Goal: Task Accomplishment & Management: Manage account settings

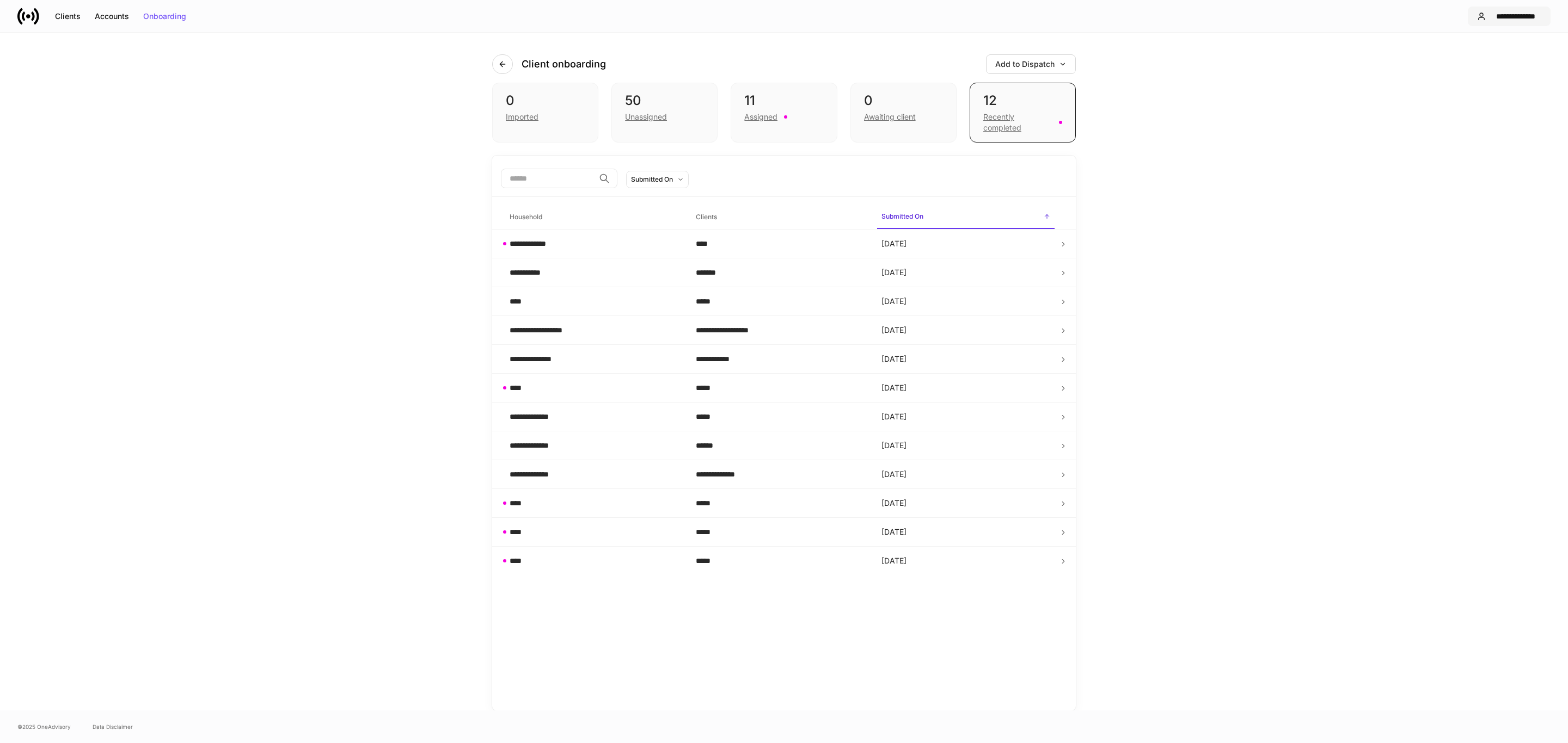
click at [1487, 21] on button "**********" at bounding box center [1509, 17] width 83 height 20
click at [1453, 61] on div "Settings" at bounding box center [1455, 66] width 29 height 11
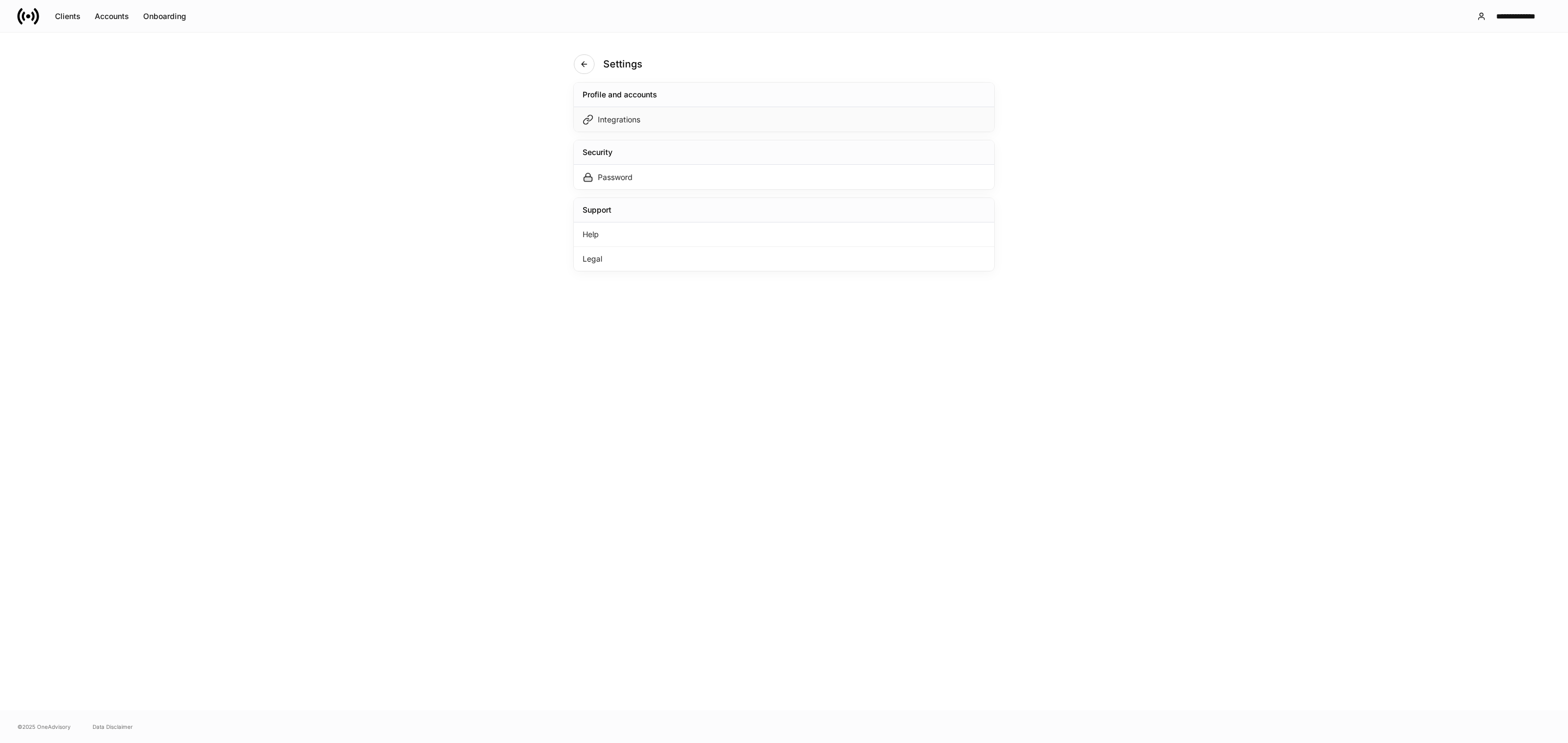
click at [676, 127] on div "Integrations" at bounding box center [783, 119] width 420 height 24
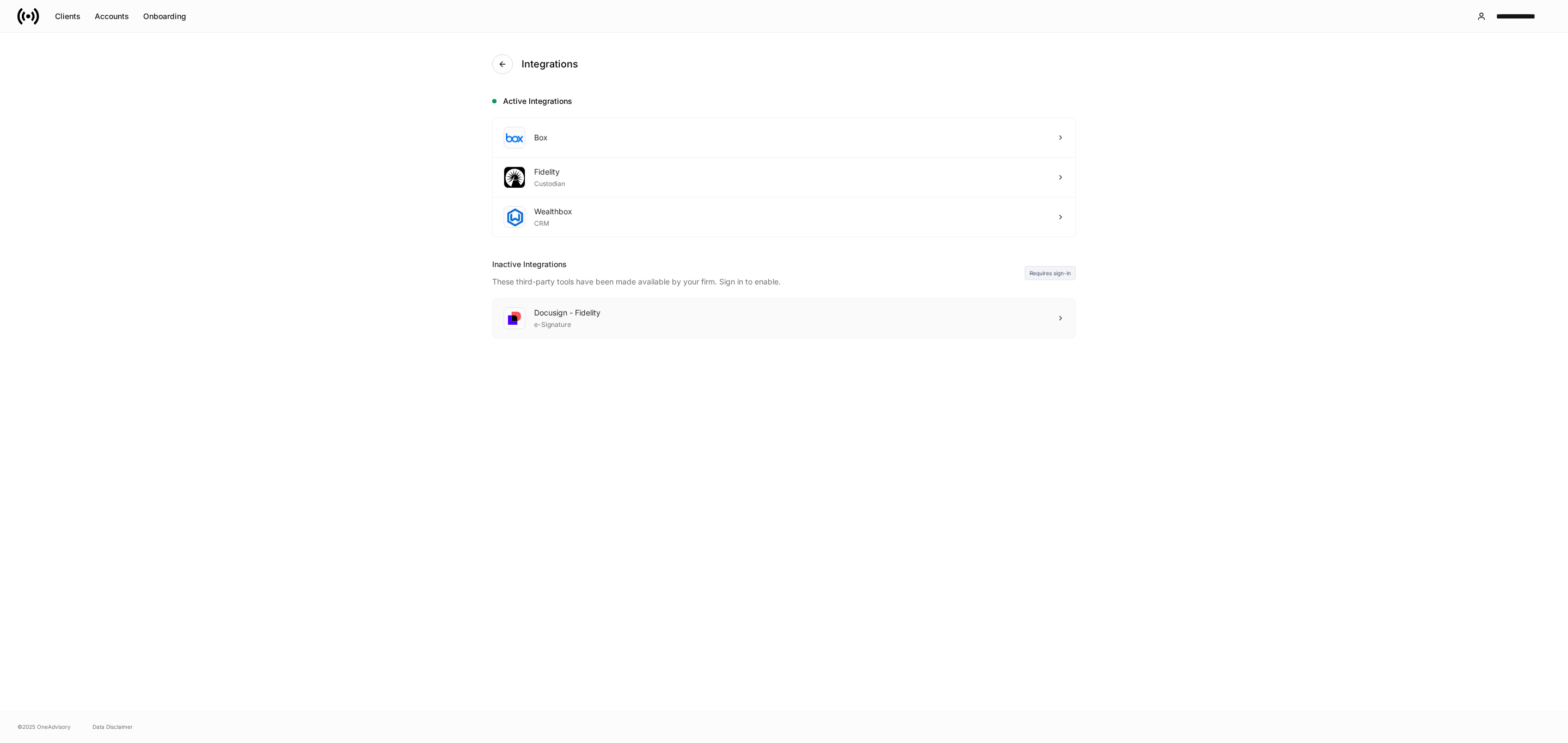
click at [571, 329] on div "e-Signature" at bounding box center [567, 323] width 66 height 11
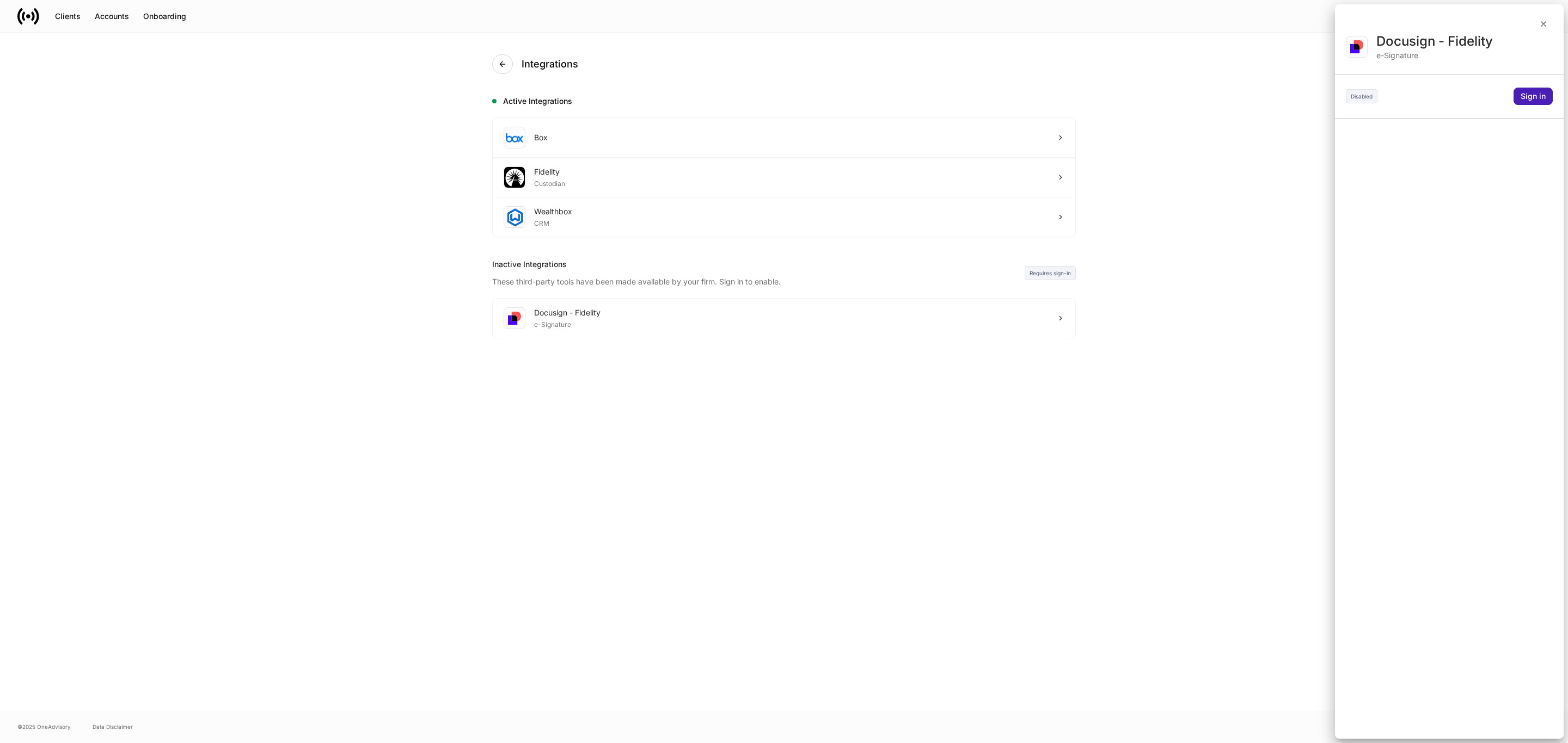
click at [1527, 97] on div "Sign in" at bounding box center [1533, 96] width 25 height 8
click at [892, 716] on button "button" at bounding box center [887, 714] width 23 height 17
click at [1360, 95] on div "Disabled" at bounding box center [1361, 96] width 32 height 14
click at [1529, 93] on div "Sign in" at bounding box center [1533, 96] width 25 height 8
